Goal: Information Seeking & Learning: Compare options

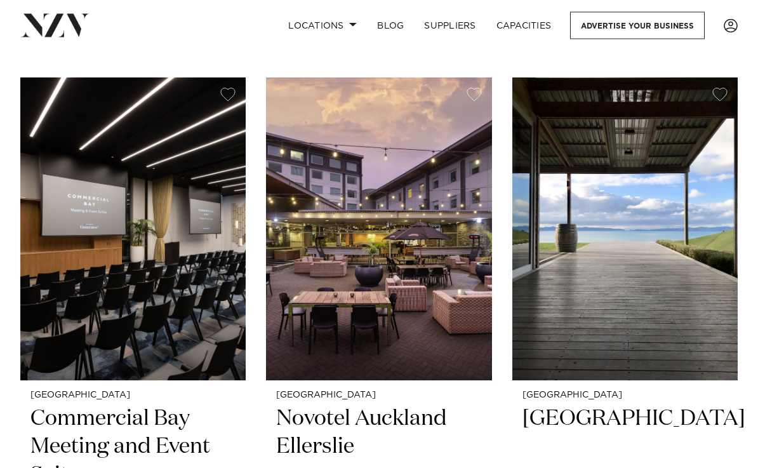
scroll to position [263, 0]
click at [585, 424] on h2 "[GEOGRAPHIC_DATA]" at bounding box center [624, 447] width 205 height 85
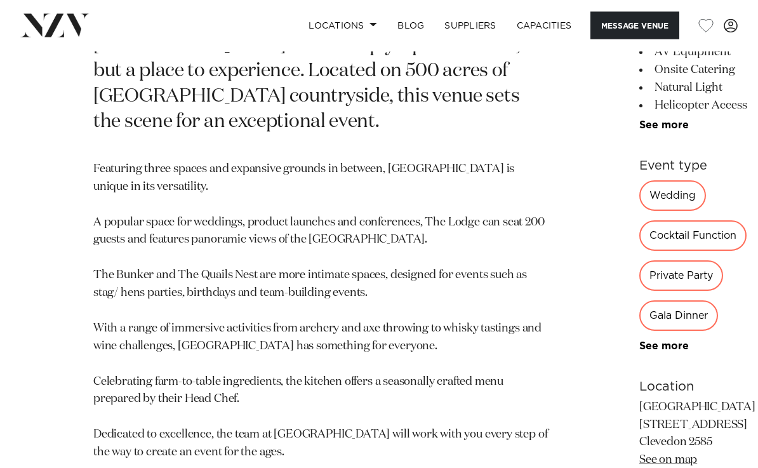
scroll to position [524, 0]
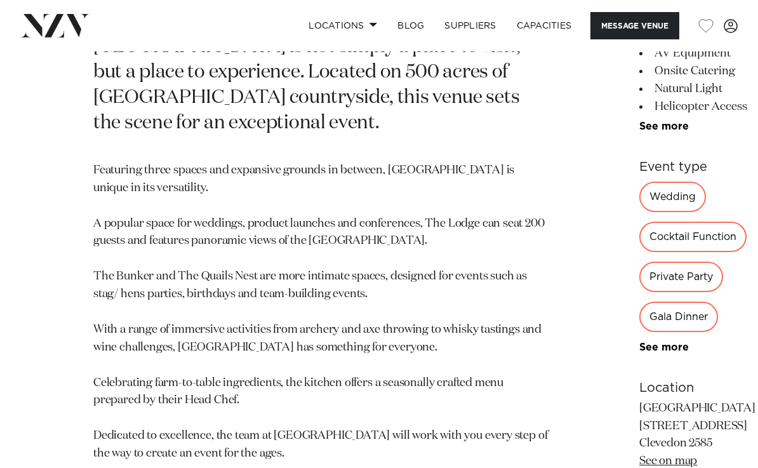
click at [639, 342] on link "See more" at bounding box center [688, 347] width 99 height 10
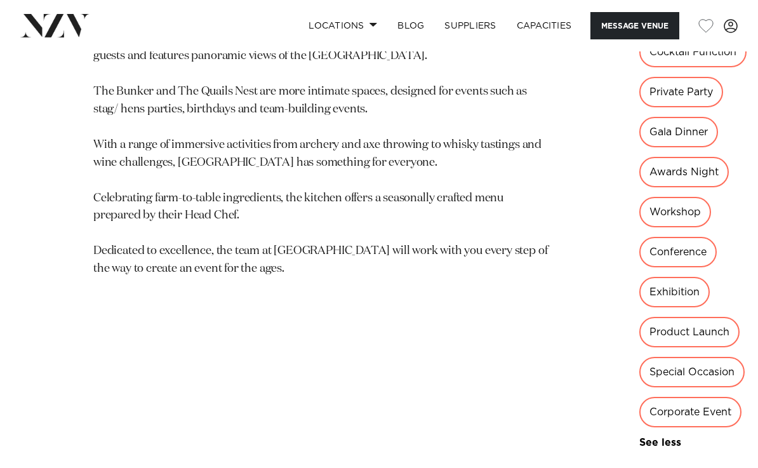
scroll to position [715, 0]
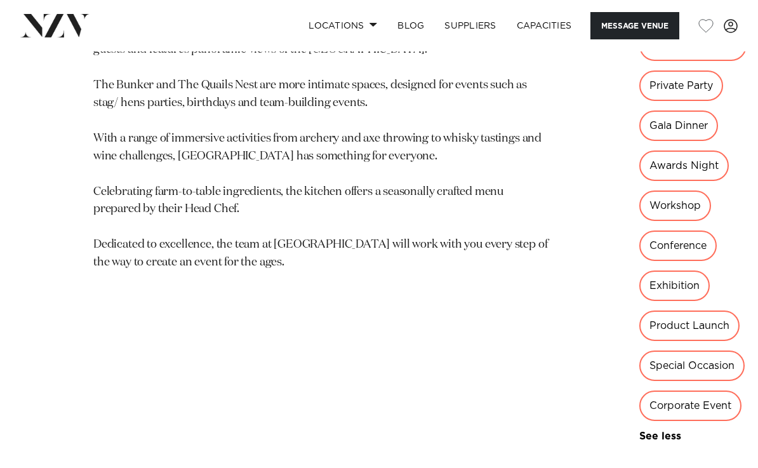
click at [639, 431] on link "See more" at bounding box center [684, 436] width 91 height 10
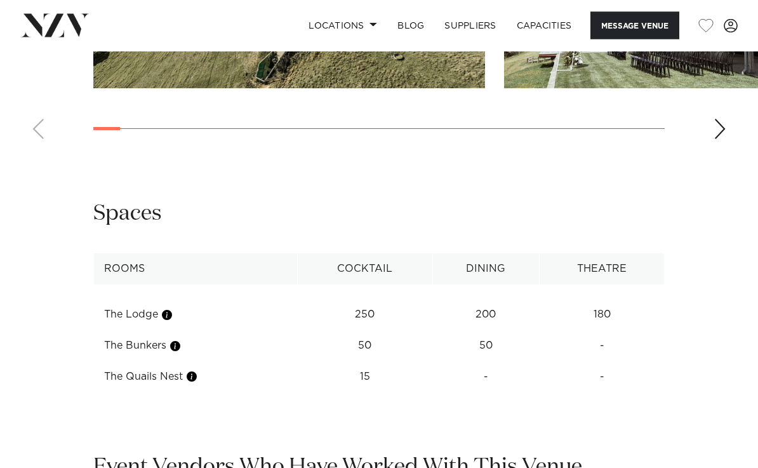
scroll to position [1502, 0]
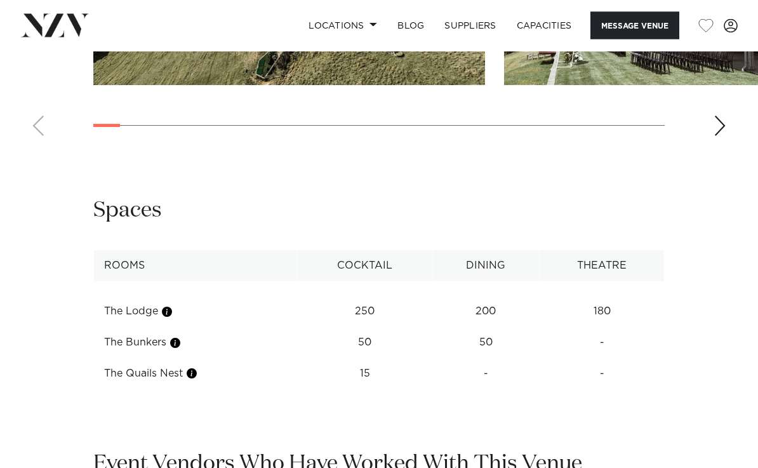
click at [191, 367] on button "button" at bounding box center [191, 373] width 13 height 13
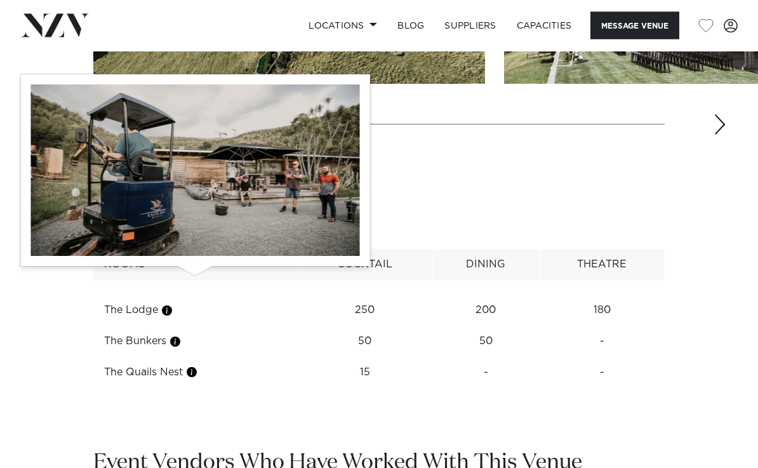
scroll to position [1504, 0]
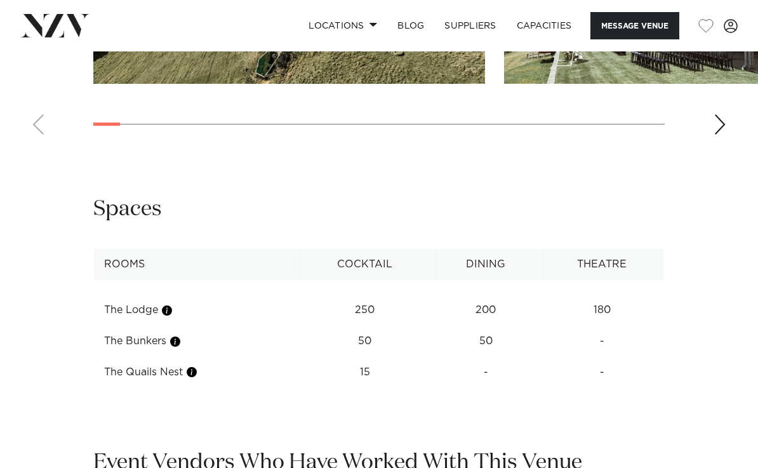
click at [180, 335] on button "button" at bounding box center [175, 341] width 13 height 13
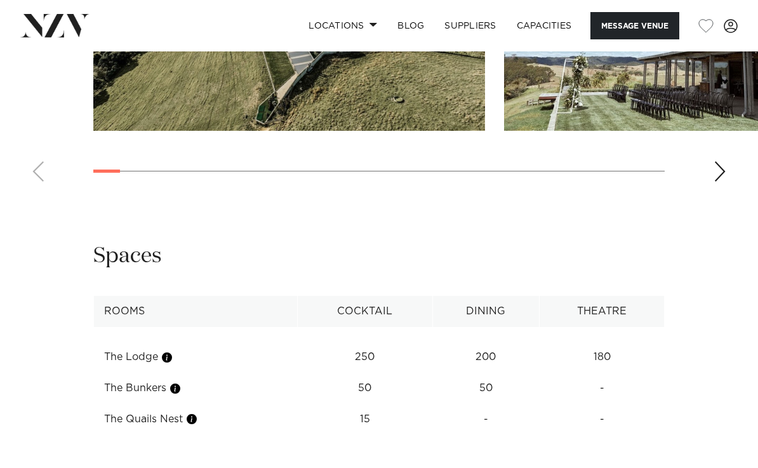
scroll to position [1456, 0]
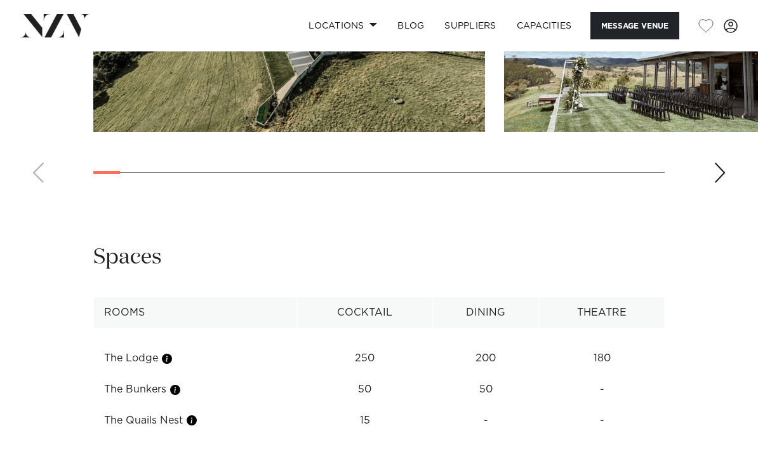
click at [180, 383] on button "button" at bounding box center [175, 389] width 13 height 13
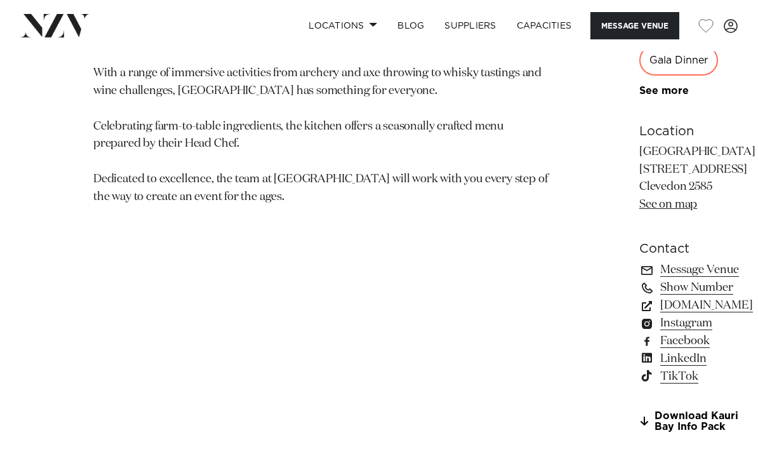
scroll to position [772, 0]
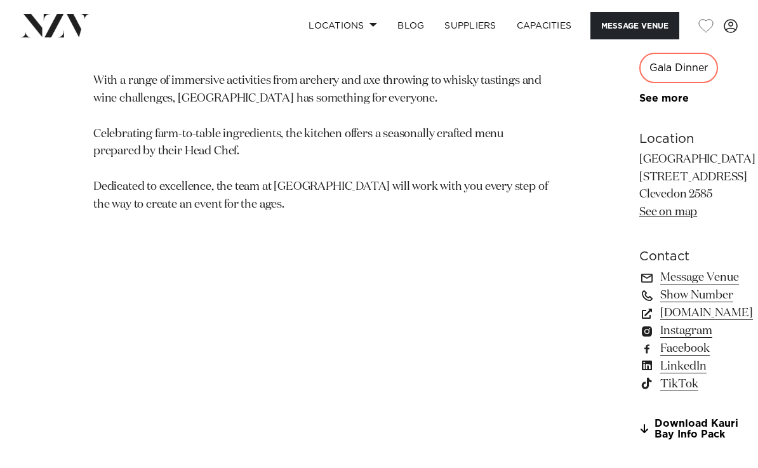
click at [639, 304] on link "kauribay.co.nz" at bounding box center [697, 313] width 116 height 18
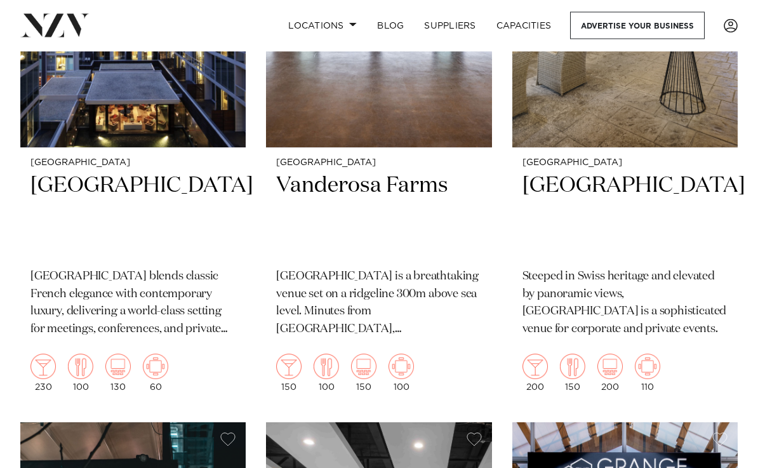
scroll to position [1073, 0]
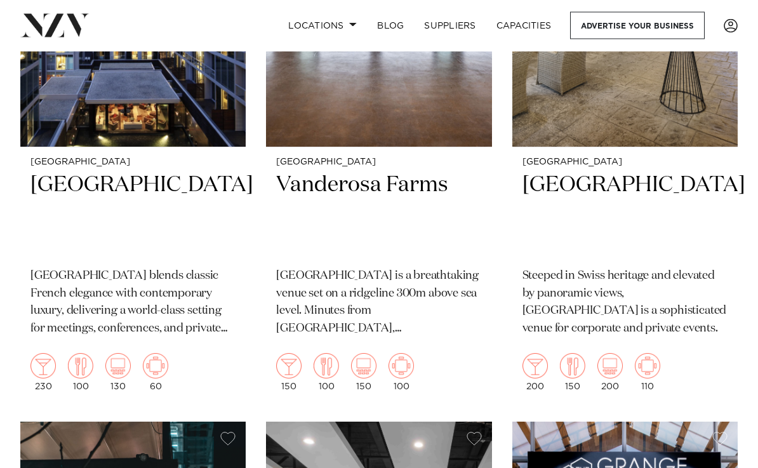
click at [409, 187] on h2 "Vanderosa Farms" at bounding box center [378, 214] width 205 height 85
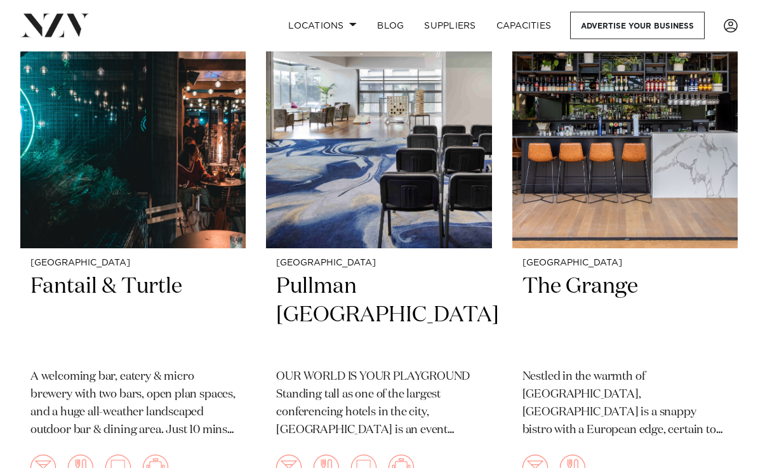
scroll to position [1550, 0]
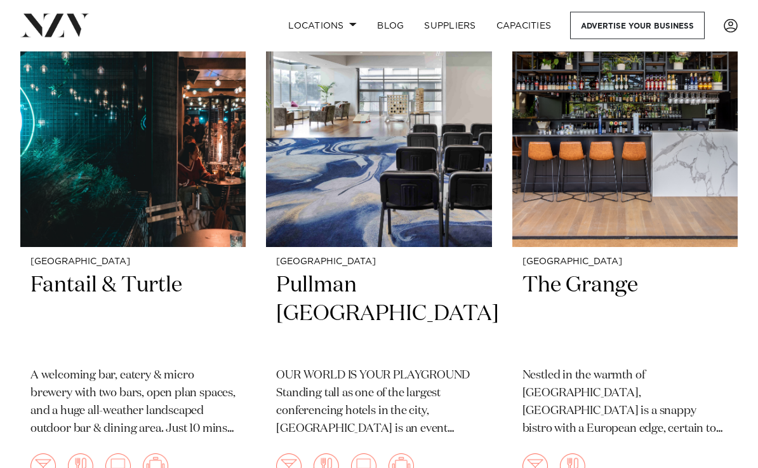
click at [149, 142] on img at bounding box center [132, 96] width 225 height 303
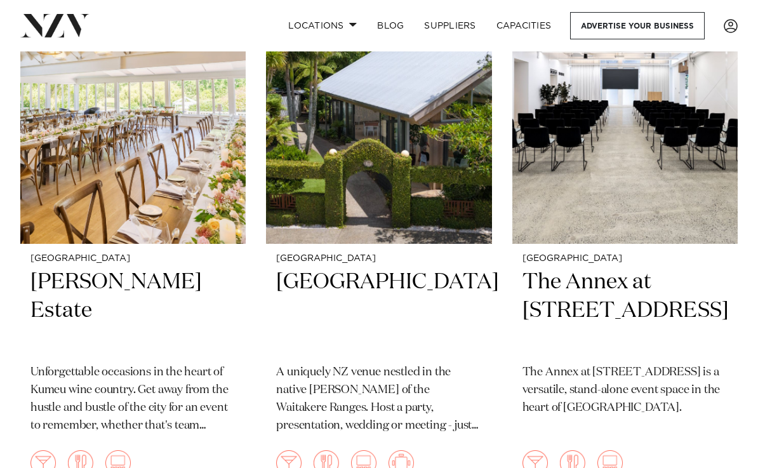
scroll to position [2134, 0]
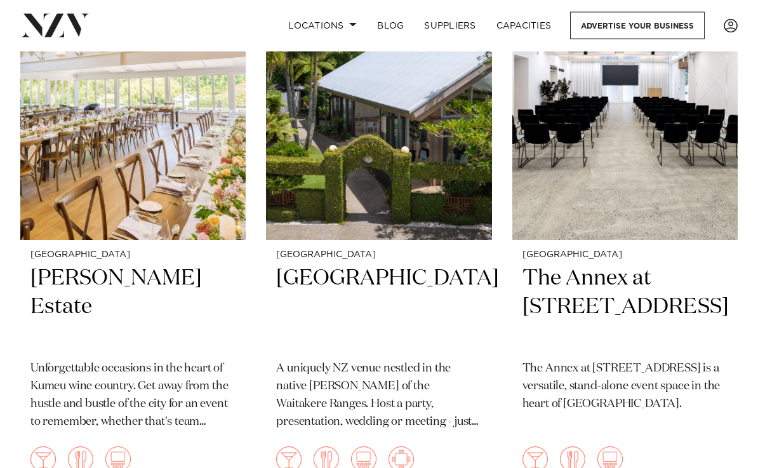
click at [334, 267] on h2 "Tui Hills" at bounding box center [378, 307] width 205 height 85
click at [321, 265] on h2 "[GEOGRAPHIC_DATA]" at bounding box center [378, 307] width 205 height 85
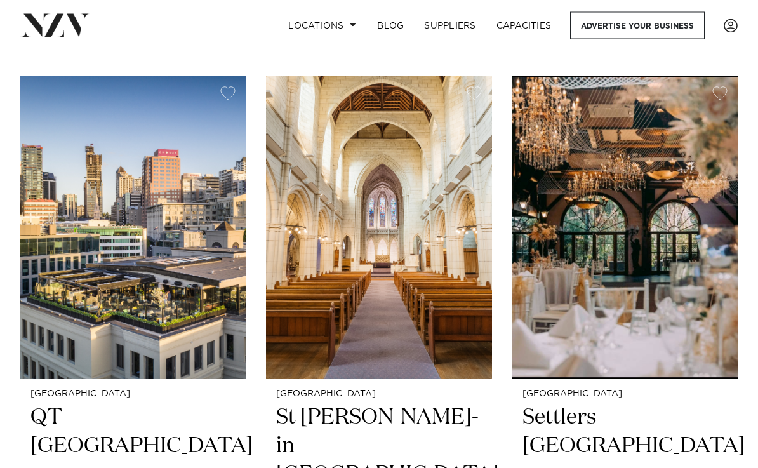
scroll to position [3180, 0]
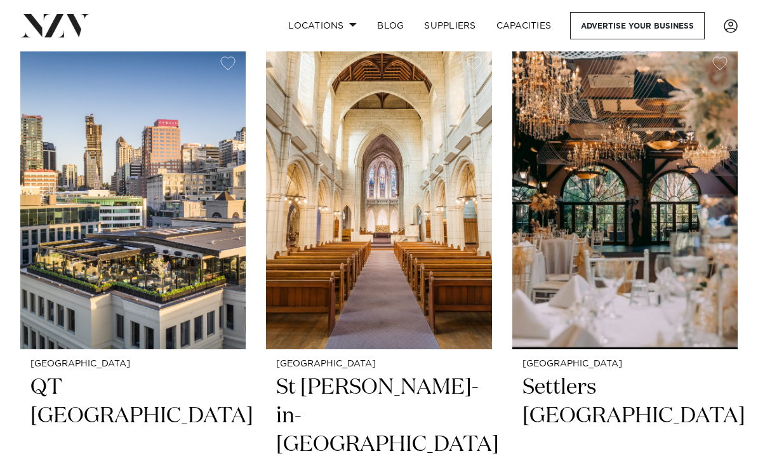
click at [161, 253] on img at bounding box center [132, 197] width 225 height 303
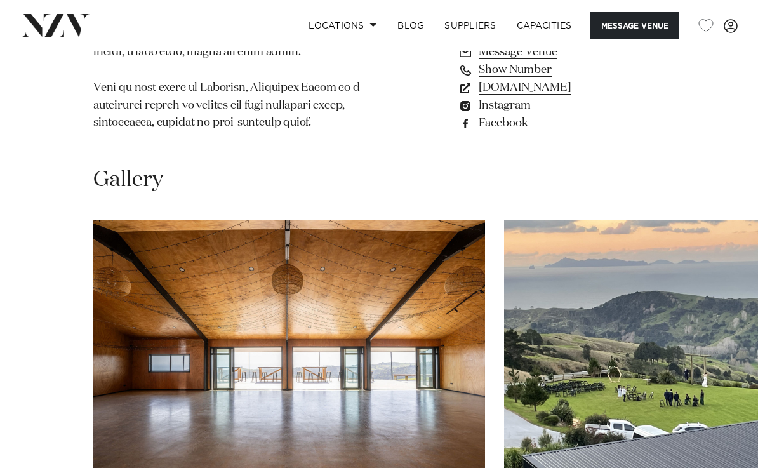
scroll to position [1324, 0]
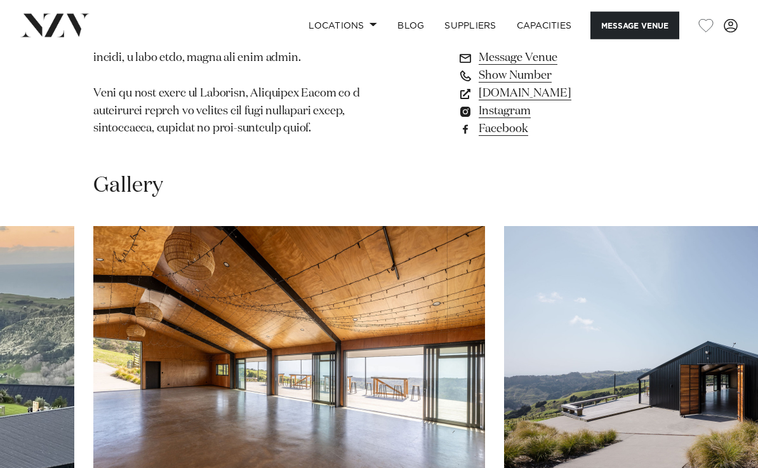
click at [527, 327] on img "4 / 28" at bounding box center [700, 371] width 392 height 288
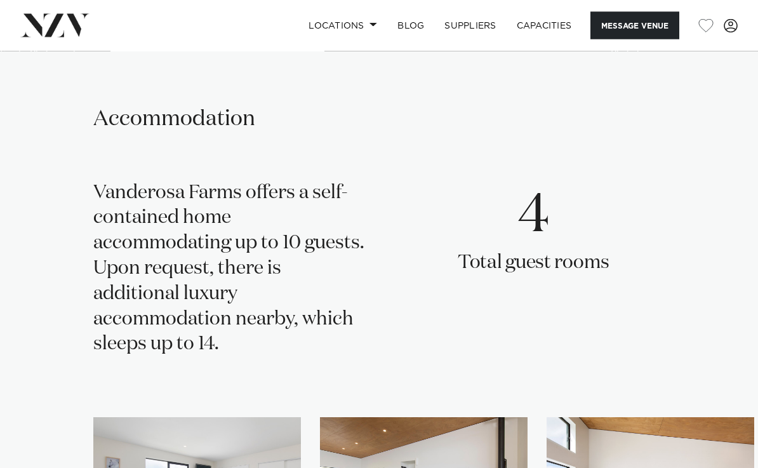
scroll to position [2016, 0]
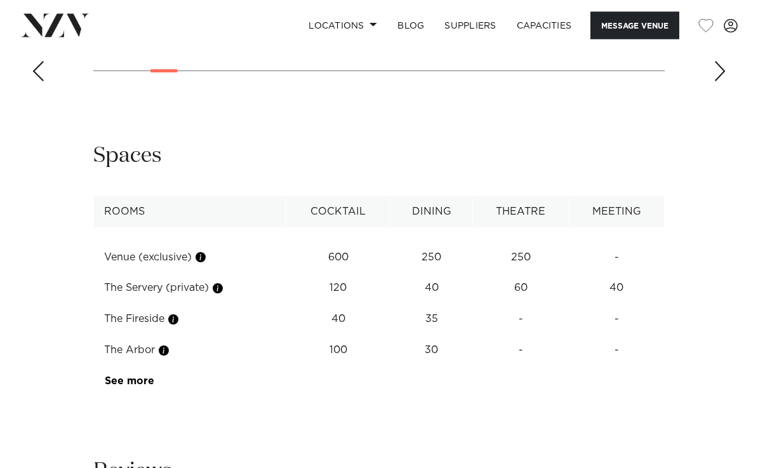
scroll to position [1933, 0]
click at [176, 314] on button "button" at bounding box center [173, 320] width 13 height 13
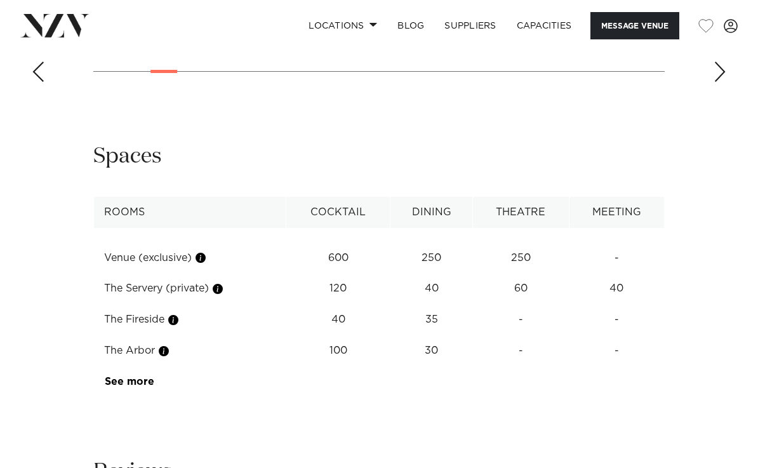
click at [167, 345] on button "button" at bounding box center [163, 351] width 13 height 13
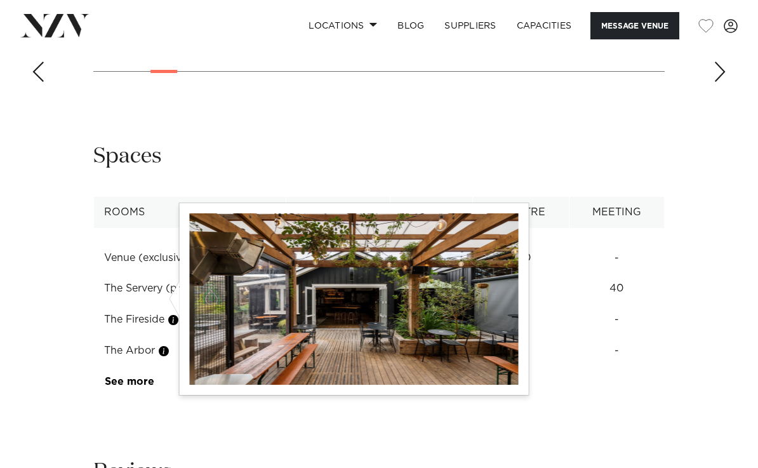
click at [555, 274] on td "-" at bounding box center [521, 257] width 96 height 31
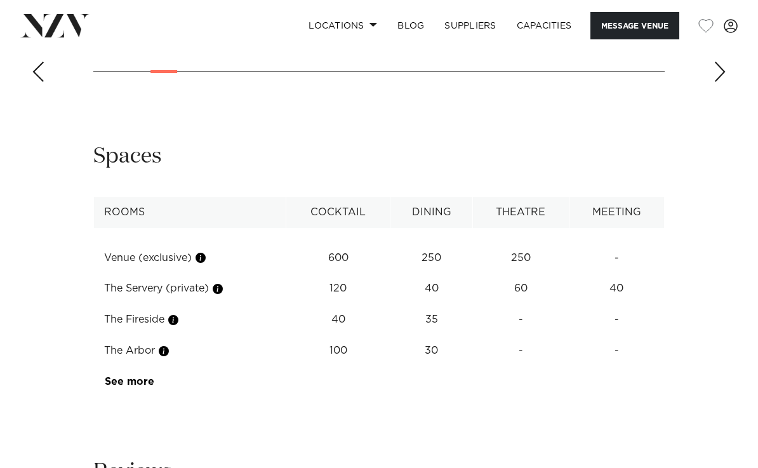
click at [134, 335] on td "The Arbor" at bounding box center [190, 350] width 192 height 31
click at [169, 345] on button "button" at bounding box center [163, 351] width 13 height 13
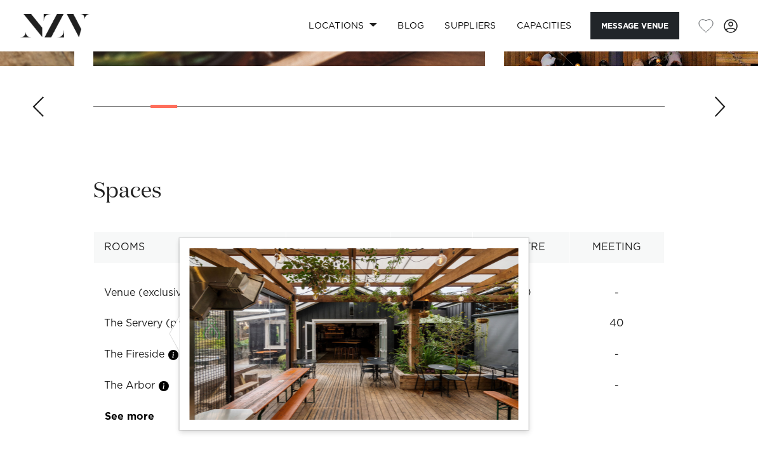
scroll to position [1924, 0]
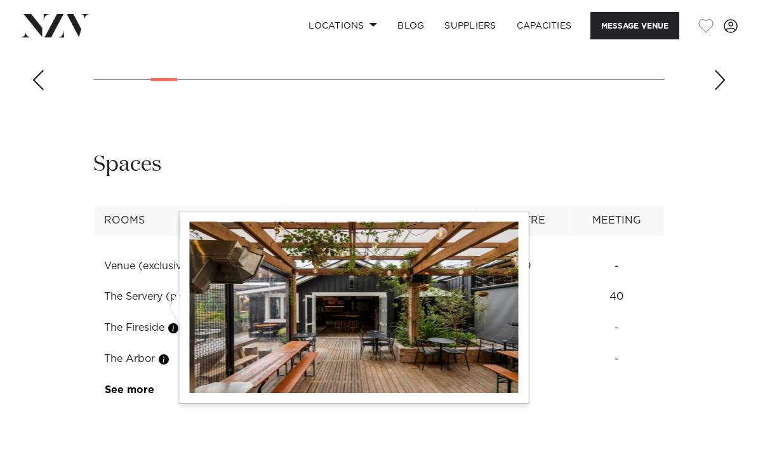
click at [132, 385] on link "See more" at bounding box center [154, 390] width 99 height 10
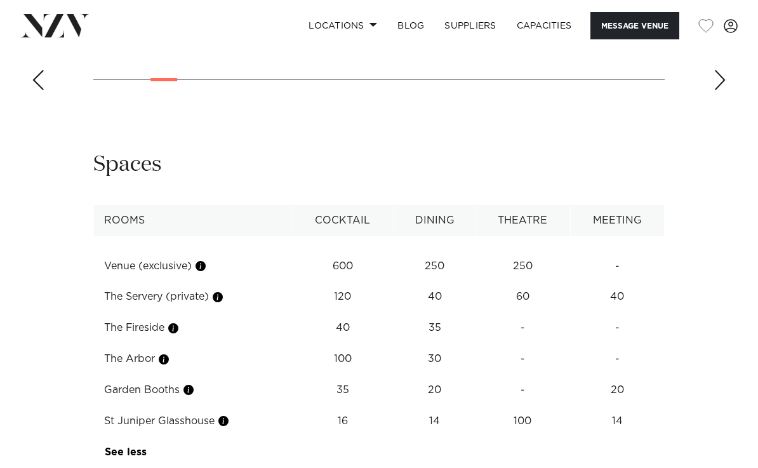
click at [193, 383] on button "button" at bounding box center [188, 389] width 13 height 13
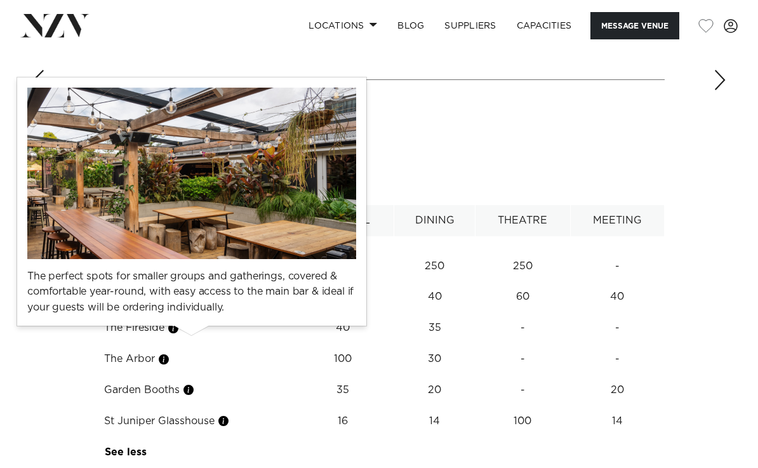
click at [230, 414] on button "button" at bounding box center [223, 420] width 13 height 13
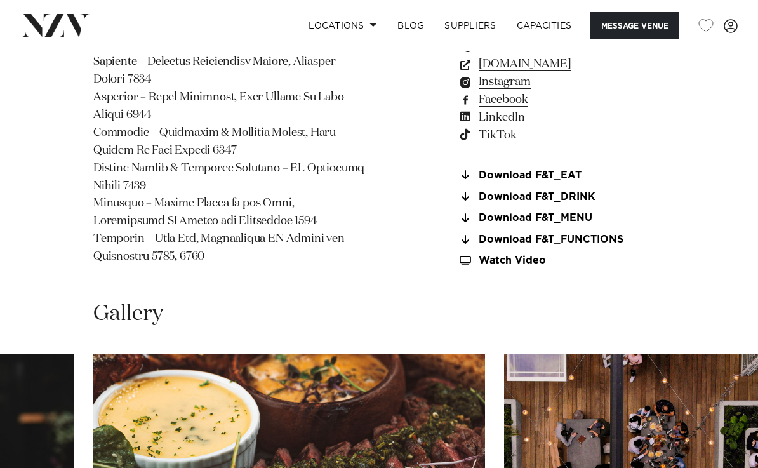
scroll to position [1321, 0]
click at [591, 234] on link "Download F&T_FUNCTIONS" at bounding box center [561, 239] width 207 height 11
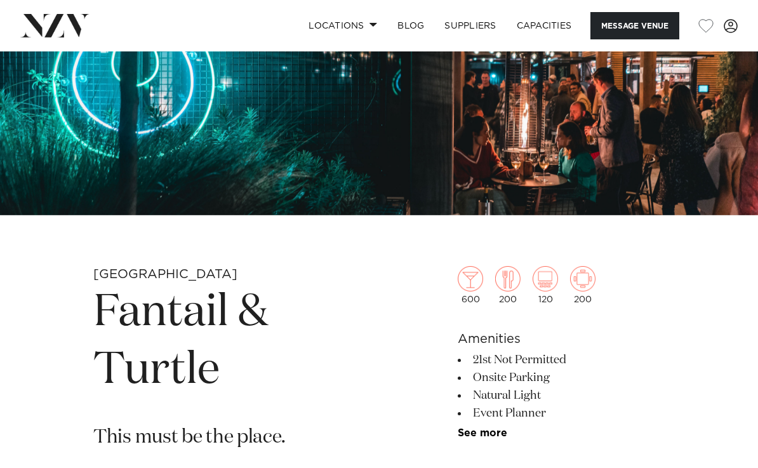
scroll to position [0, 0]
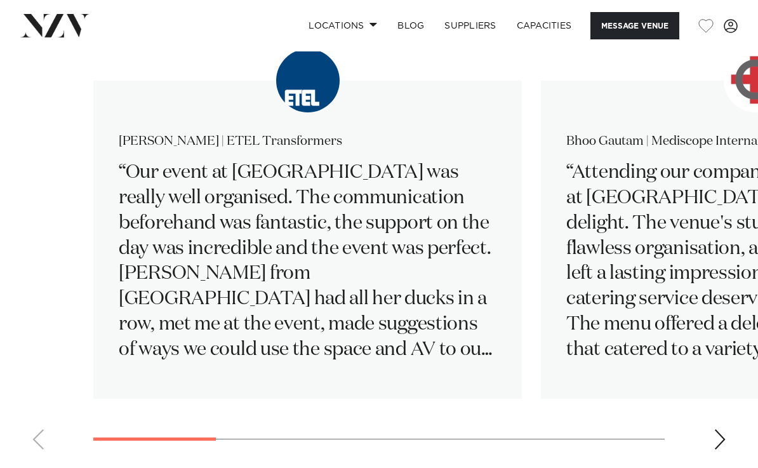
scroll to position [2095, 0]
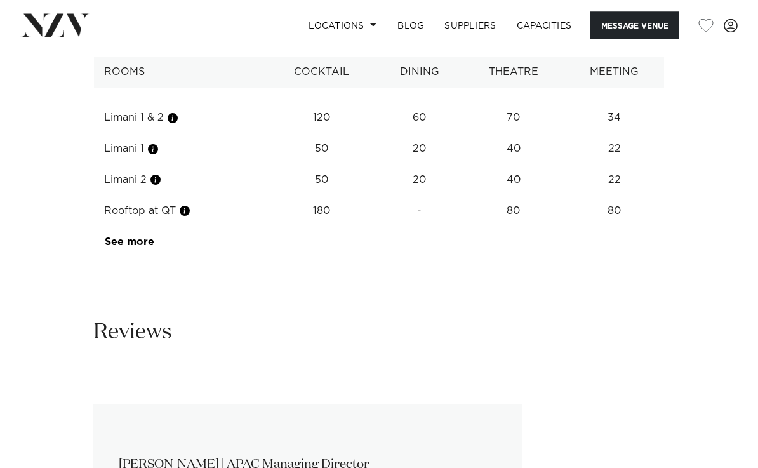
scroll to position [2237, 0]
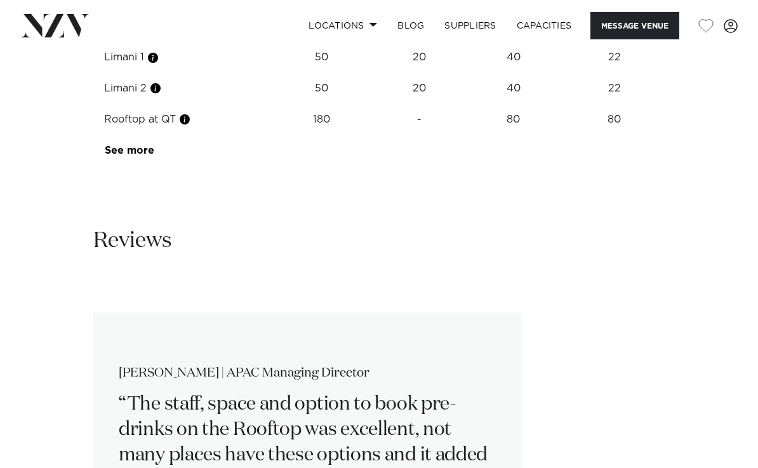
click at [155, 64] on button "button" at bounding box center [153, 57] width 13 height 13
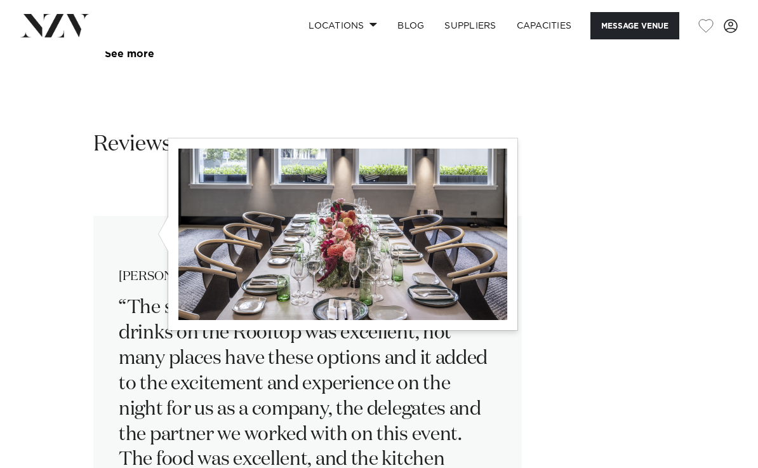
scroll to position [2334, 0]
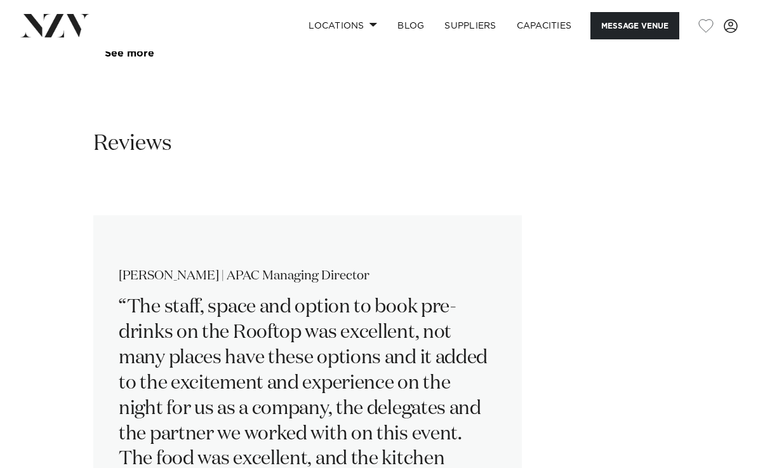
click at [295, 159] on div "Reviews" at bounding box center [378, 144] width 571 height 29
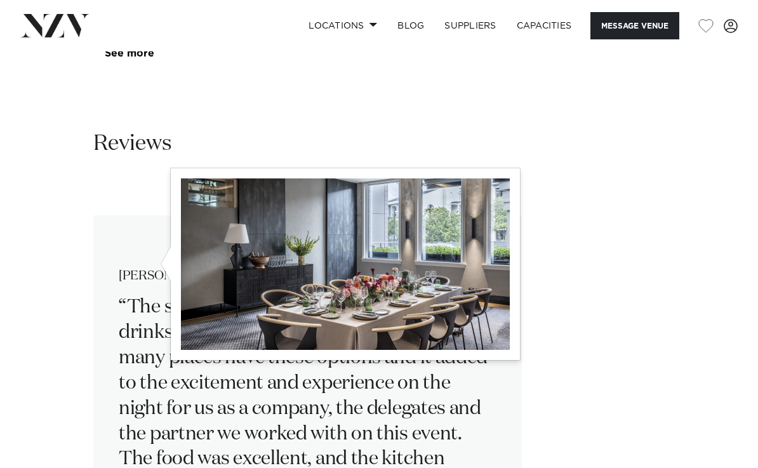
click at [233, 159] on div "Reviews" at bounding box center [378, 144] width 571 height 29
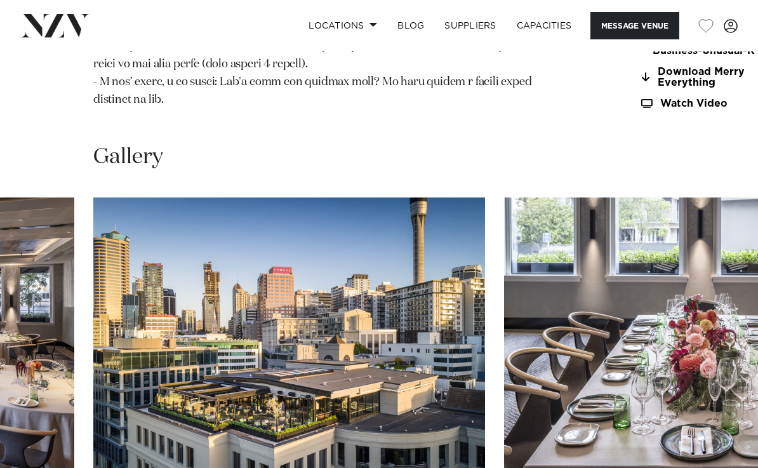
scroll to position [1552, 0]
click at [639, 89] on link "Download Merry Everything" at bounding box center [710, 78] width 143 height 22
